Goal: Transaction & Acquisition: Purchase product/service

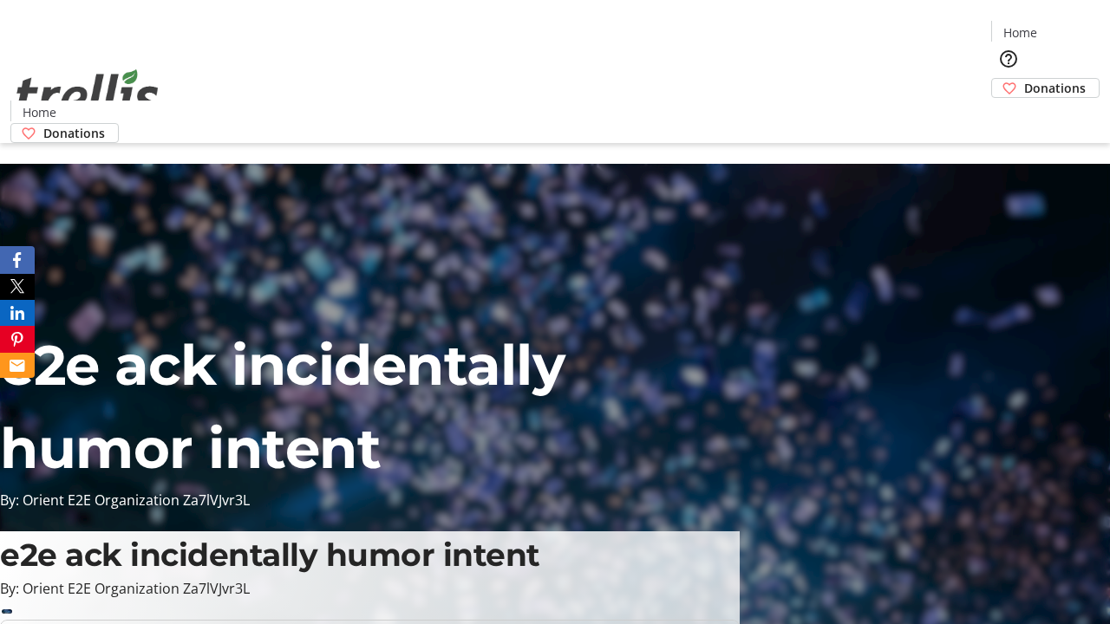
click at [1024, 79] on span "Donations" at bounding box center [1055, 88] width 62 height 18
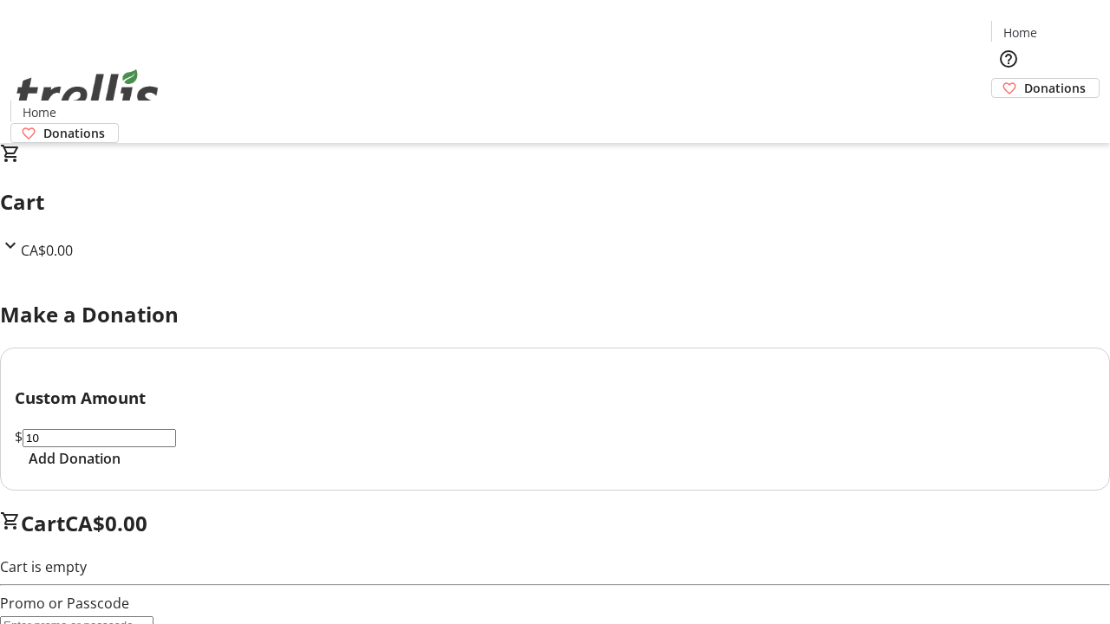
click at [121, 469] on span "Add Donation" at bounding box center [75, 458] width 92 height 21
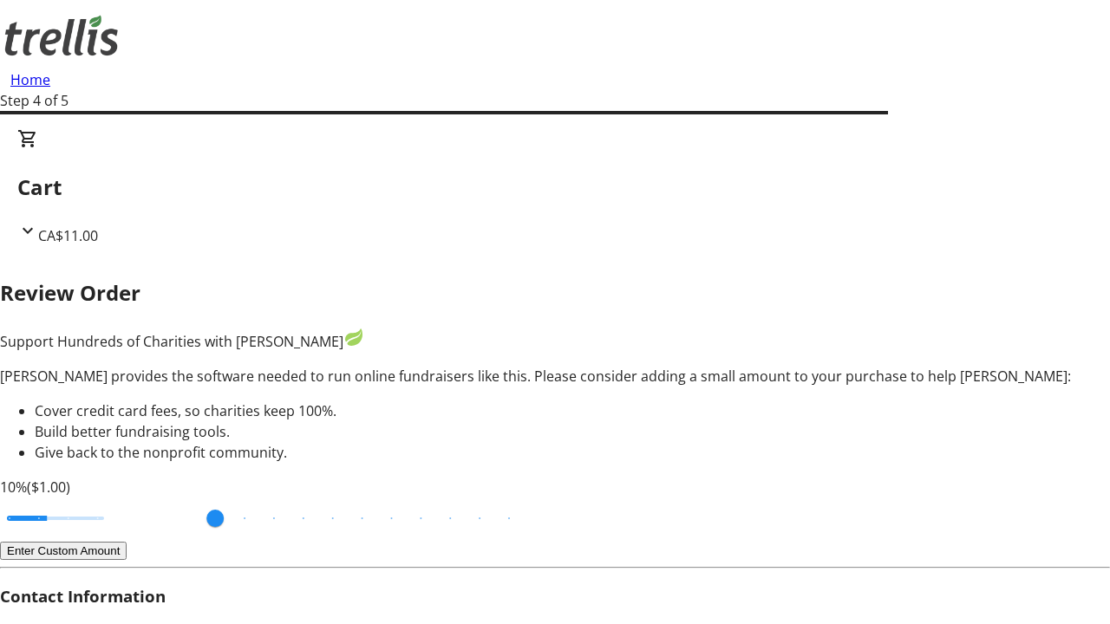
click at [127, 542] on button "Enter Custom Amount" at bounding box center [63, 551] width 127 height 18
